Goal: Task Accomplishment & Management: Manage account settings

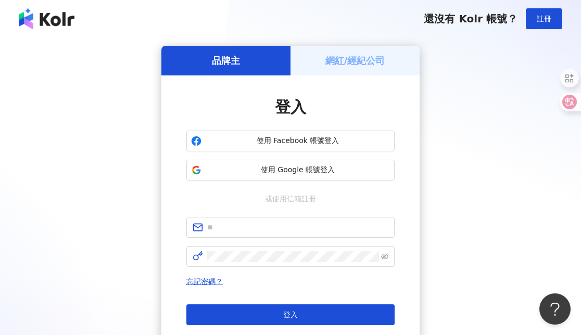
click at [53, 21] on img at bounding box center [47, 18] width 56 height 21
click at [290, 183] on div "登入 使用 Facebook 帳號登入 使用 Google 帳號登入 或使用信箱註冊 忘記密碼？ 登入 還沒有 Kolr 帳號？ 立即註冊" at bounding box center [290, 221] width 208 height 250
click at [275, 232] on input "text" at bounding box center [297, 227] width 181 height 11
paste input "**********"
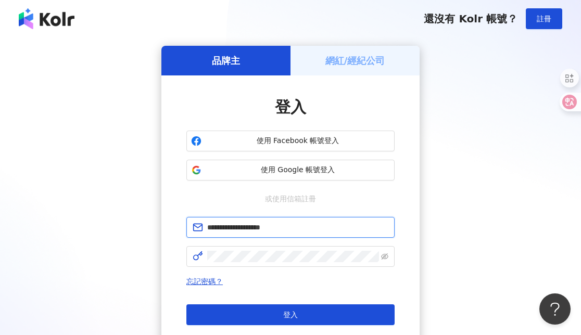
type input "**********"
click at [272, 250] on span at bounding box center [290, 256] width 208 height 21
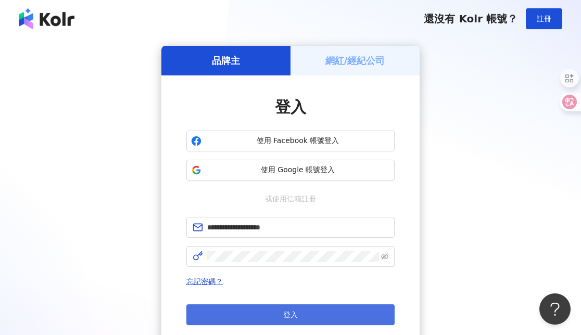
click at [251, 306] on button "登入" at bounding box center [290, 315] width 208 height 21
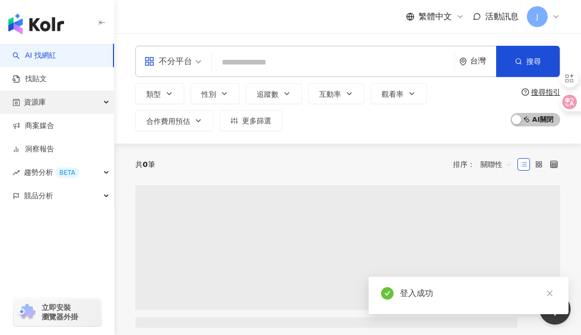
click at [72, 98] on div "資源庫" at bounding box center [57, 102] width 114 height 23
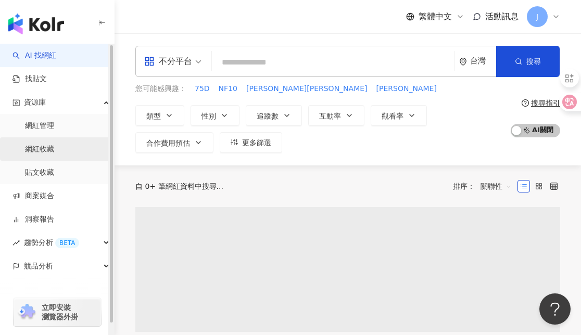
click at [54, 146] on link "網紅收藏" at bounding box center [39, 149] width 29 height 10
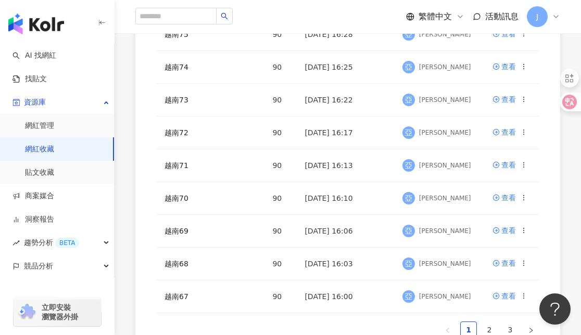
scroll to position [431, 0]
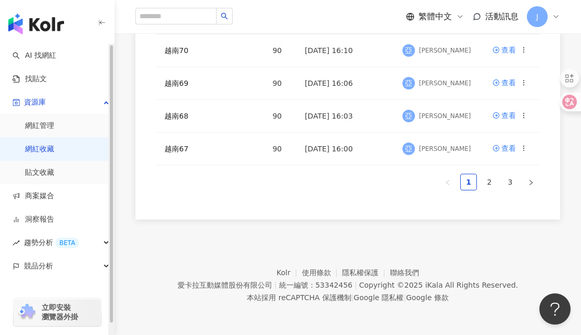
click at [54, 149] on link "網紅收藏" at bounding box center [39, 149] width 29 height 10
click at [485, 184] on link "2" at bounding box center [490, 182] width 16 height 16
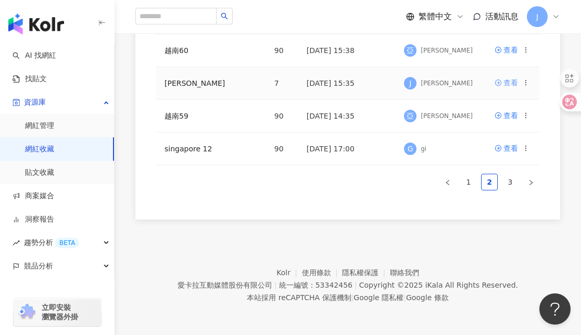
click at [506, 82] on div "查看" at bounding box center [511, 82] width 15 height 11
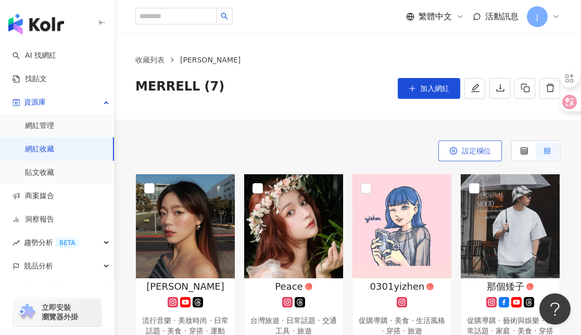
click at [473, 154] on span "設定欄位" at bounding box center [476, 151] width 29 height 8
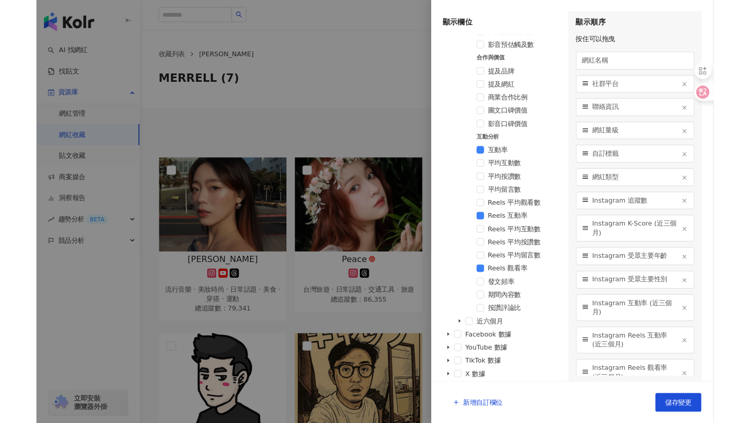
scroll to position [581, 0]
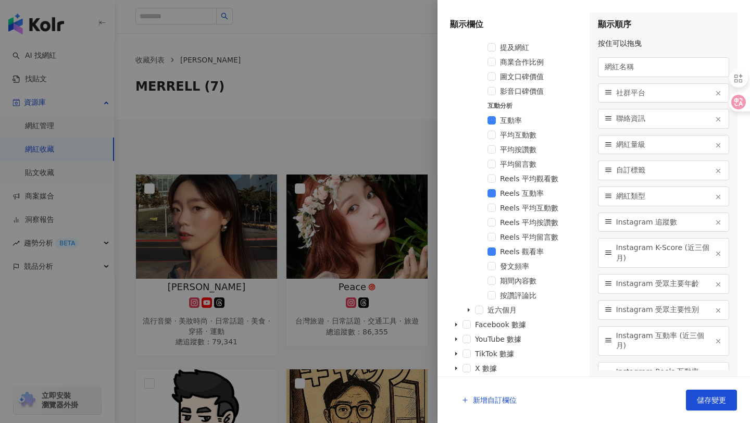
click at [367, 132] on div at bounding box center [375, 211] width 750 height 423
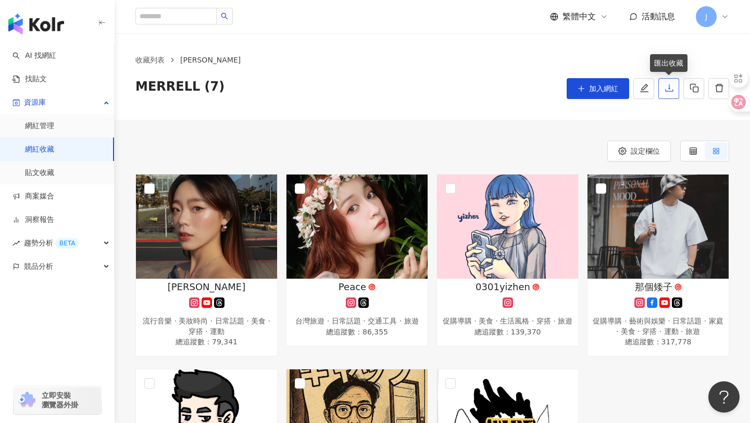
click at [581, 93] on icon "download" at bounding box center [669, 87] width 9 height 9
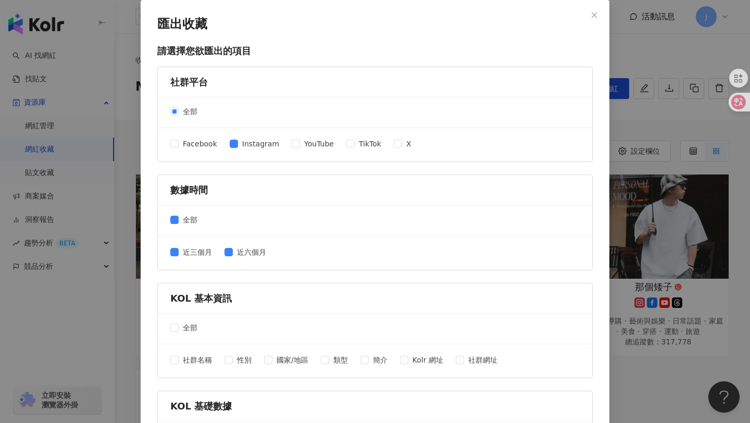
click at [581, 132] on div "匯出收藏 請選擇您欲匯出的項目 社群平台 全部 Facebook Instagram YouTube TikTok X 數據時間 全部 近三個月 近六個月 K…" at bounding box center [375, 211] width 750 height 423
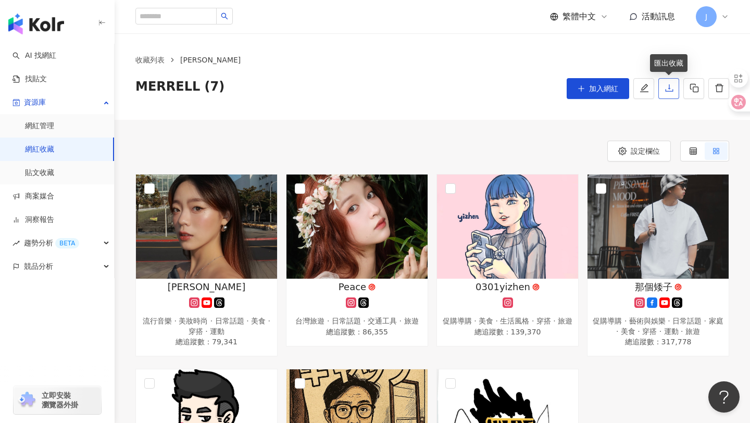
click at [581, 94] on button "button" at bounding box center [668, 88] width 21 height 21
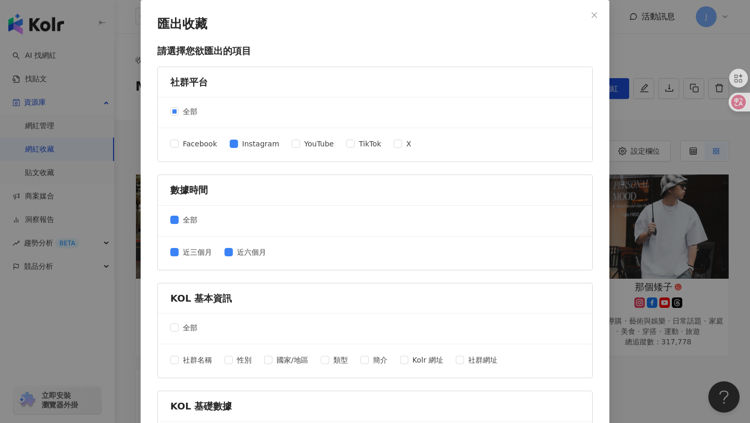
click at [581, 169] on div "匯出收藏 請選擇您欲匯出的項目 社群平台 全部 Facebook Instagram YouTube TikTok X 數據時間 全部 近三個月 近六個月 K…" at bounding box center [375, 211] width 750 height 423
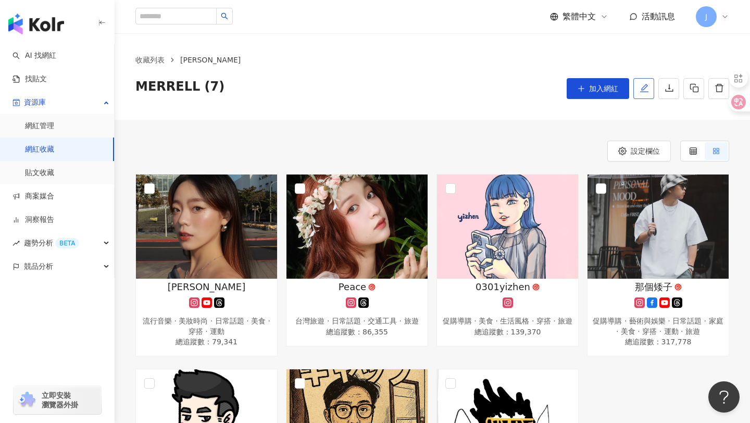
click at [581, 89] on icon "edit" at bounding box center [644, 88] width 8 height 8
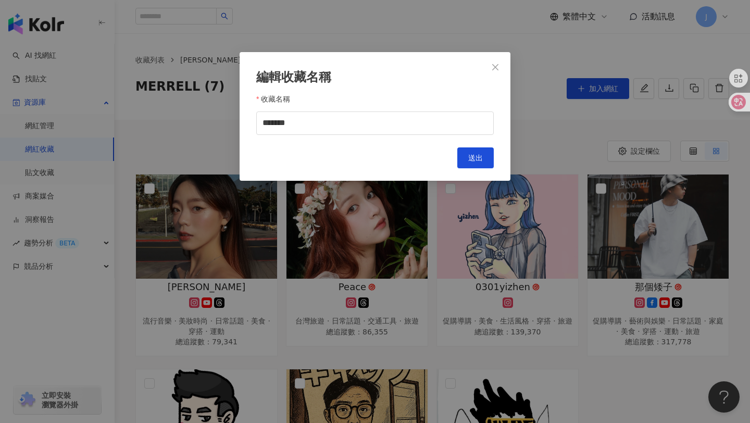
click at [581, 109] on div "編輯收藏名稱 收藏名稱 ******* Cancel 送出" at bounding box center [375, 211] width 750 height 423
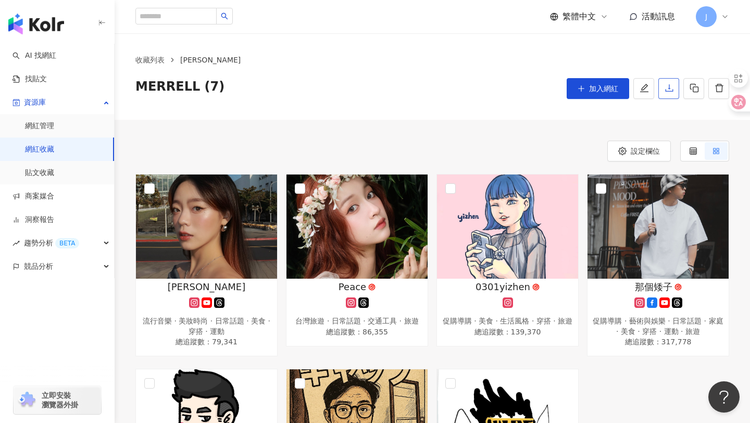
click at [581, 91] on icon "download" at bounding box center [669, 87] width 9 height 9
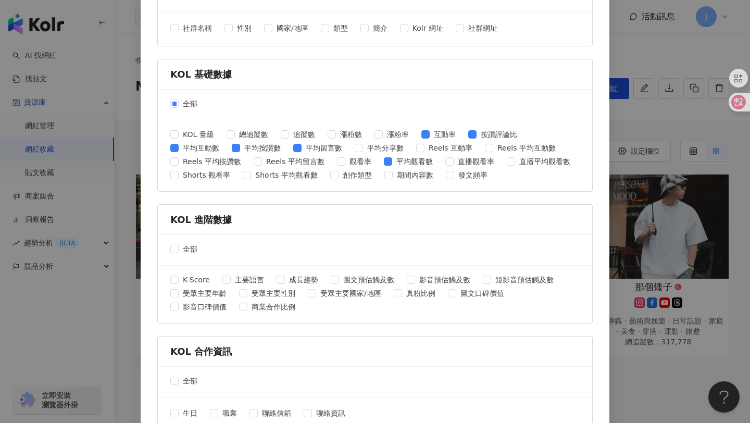
scroll to position [333, 0]
